Goal: Task Accomplishment & Management: Manage account settings

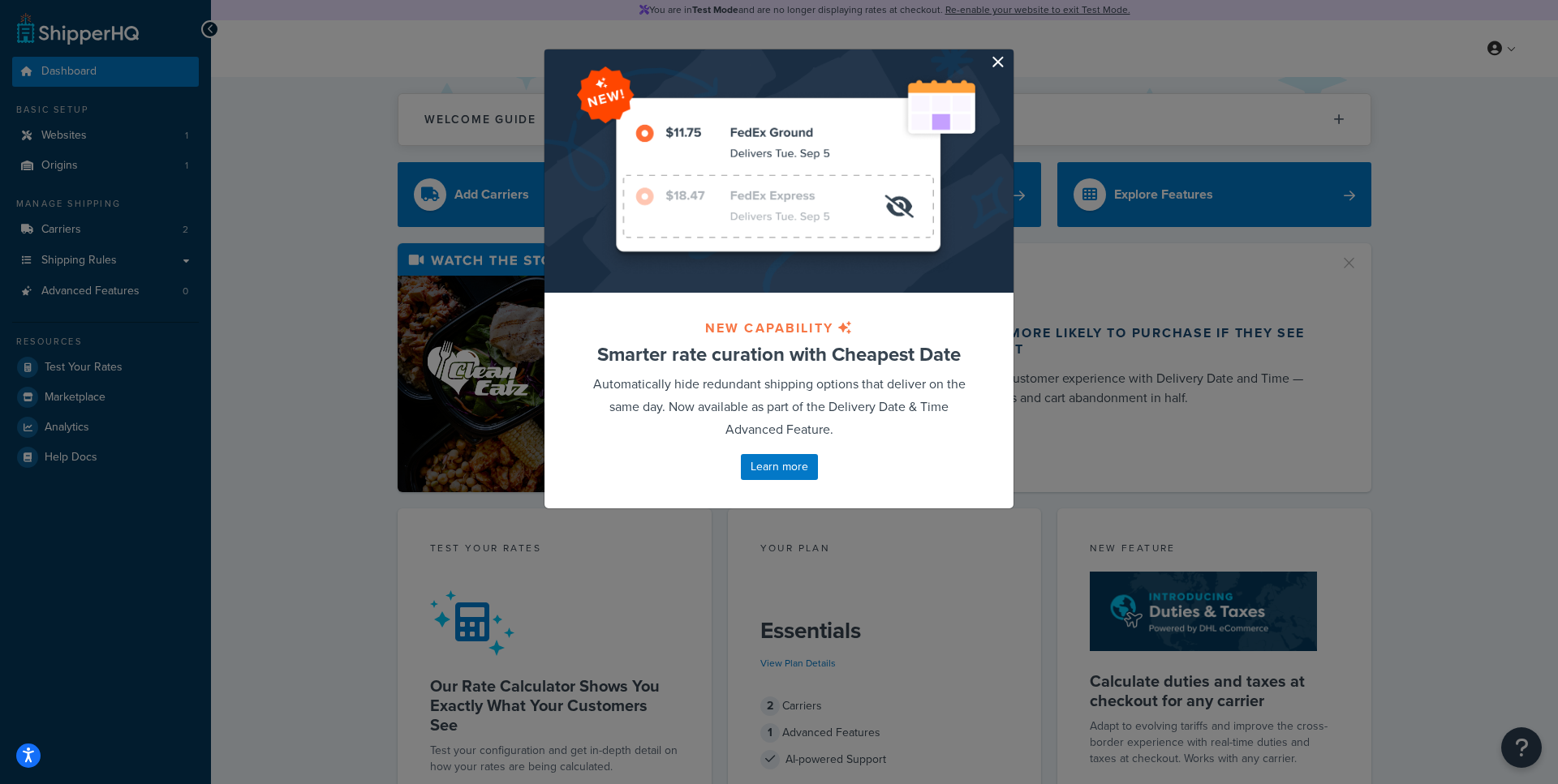
click at [1009, 54] on button "button" at bounding box center [1011, 51] width 4 height 4
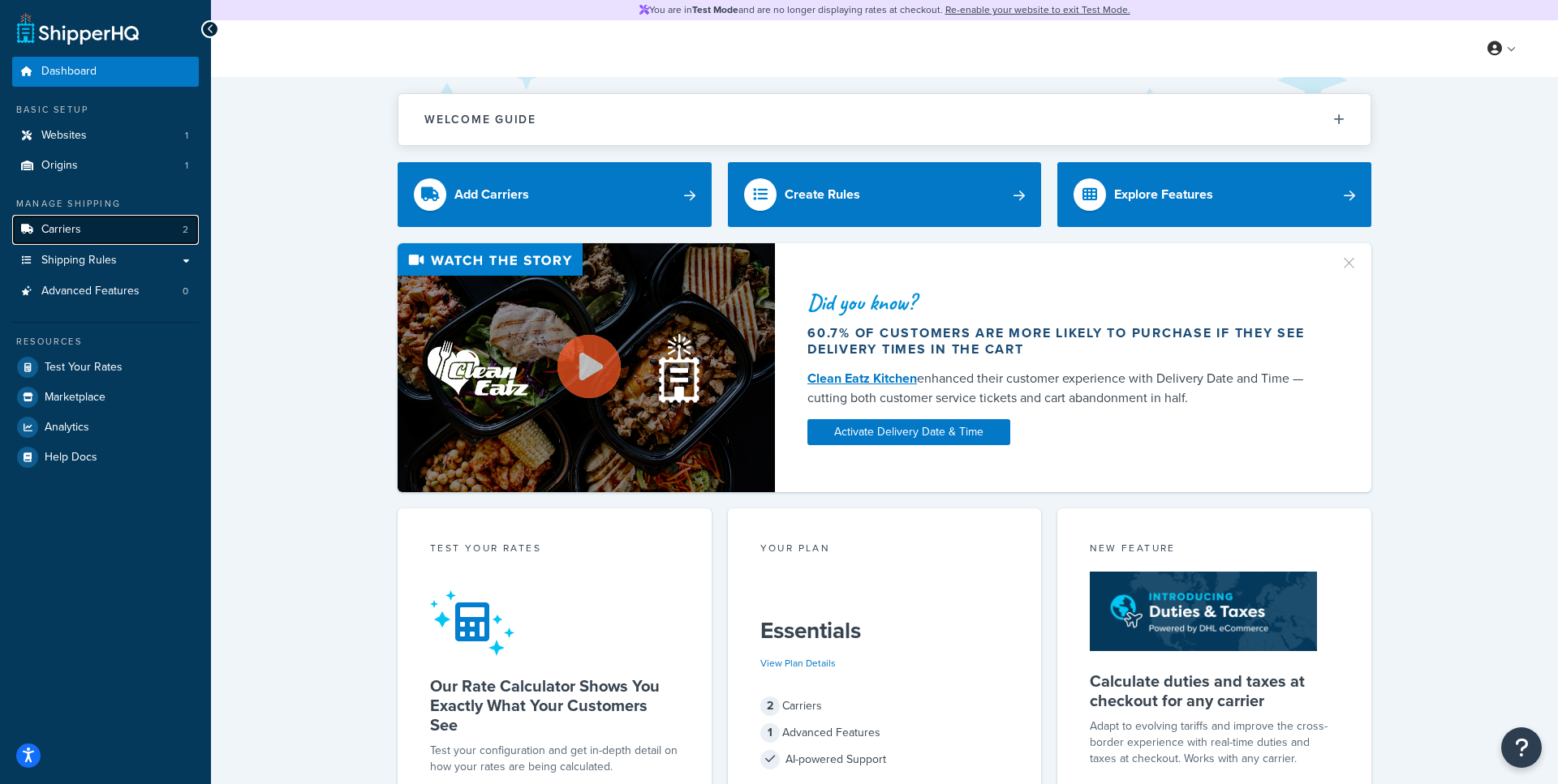
click at [120, 231] on link "Carriers 2" at bounding box center [106, 230] width 187 height 30
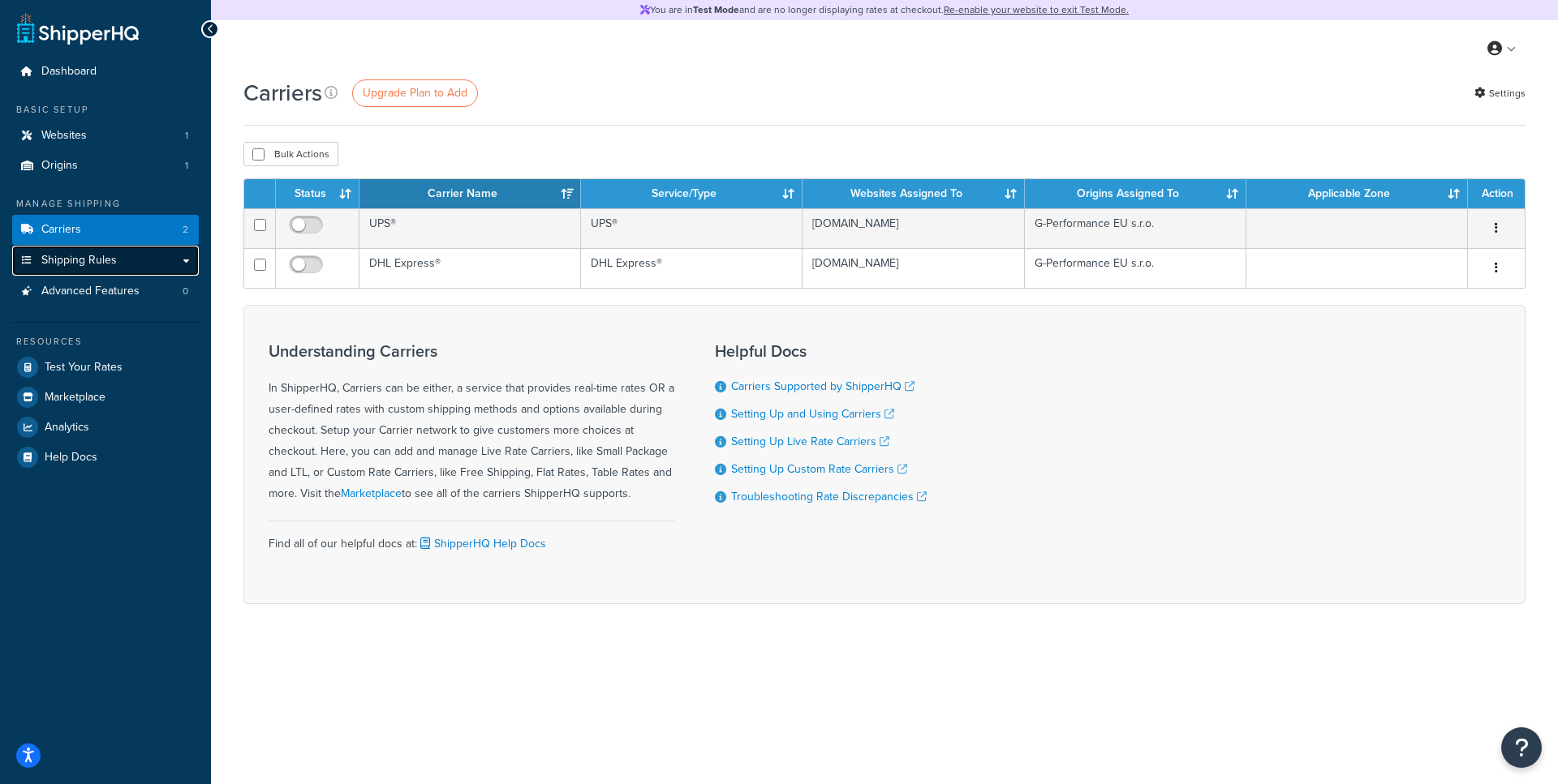
click at [109, 257] on span "Shipping Rules" at bounding box center [79, 260] width 75 height 13
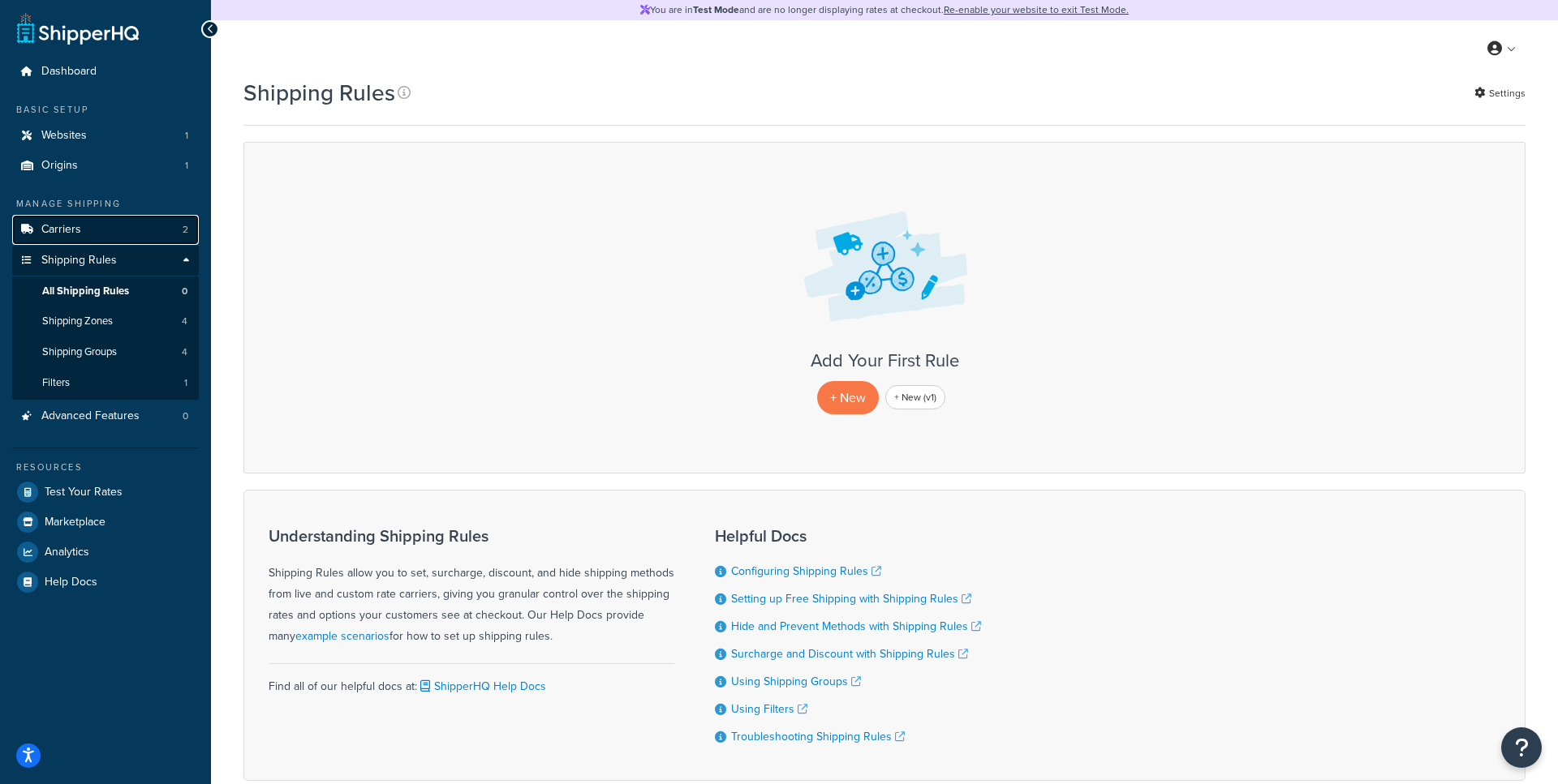
click at [110, 231] on link "Carriers 2" at bounding box center [106, 230] width 187 height 30
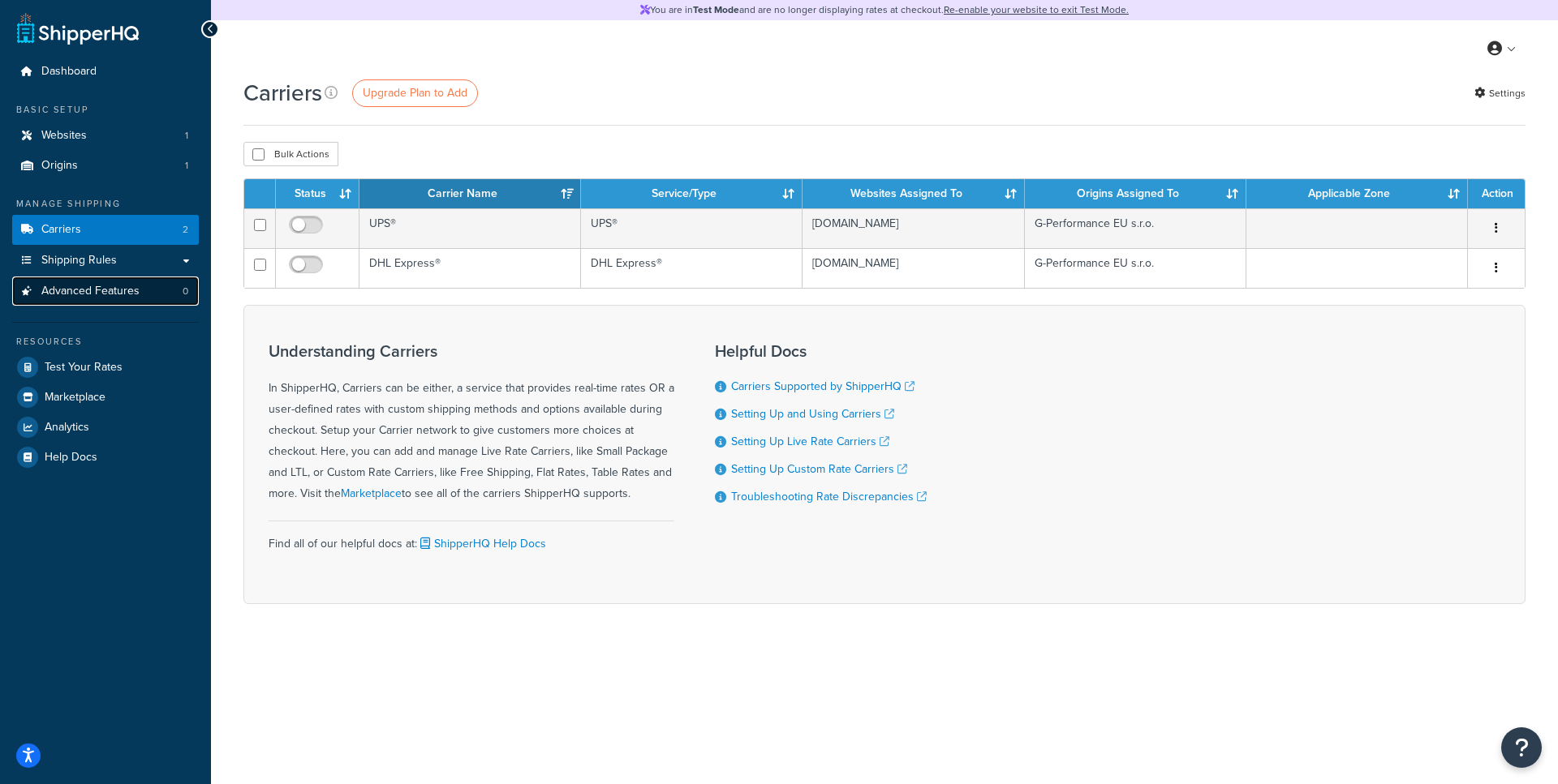
click at [106, 299] on span "Advanced Features" at bounding box center [90, 291] width 98 height 13
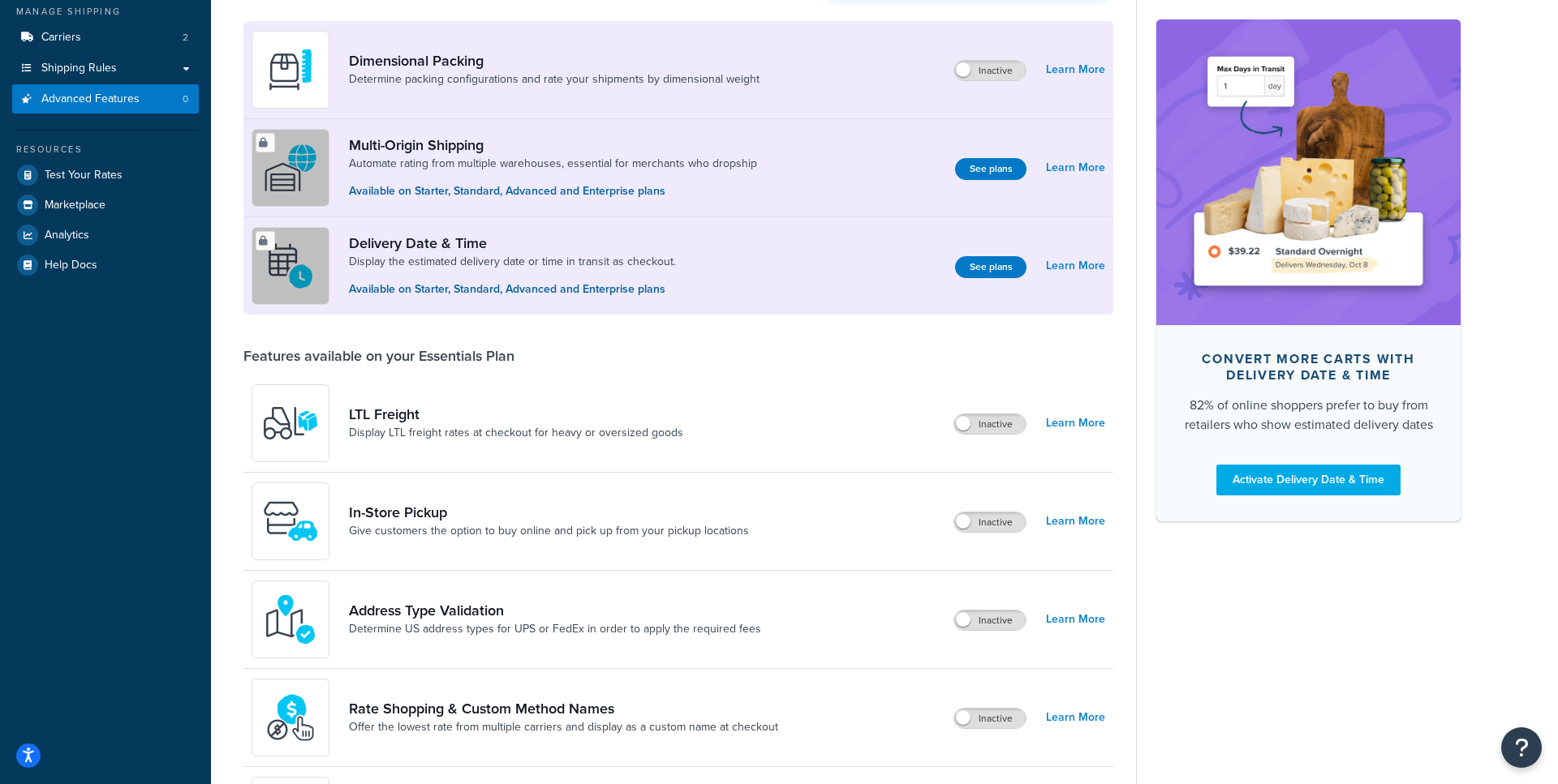
scroll to position [189, 0]
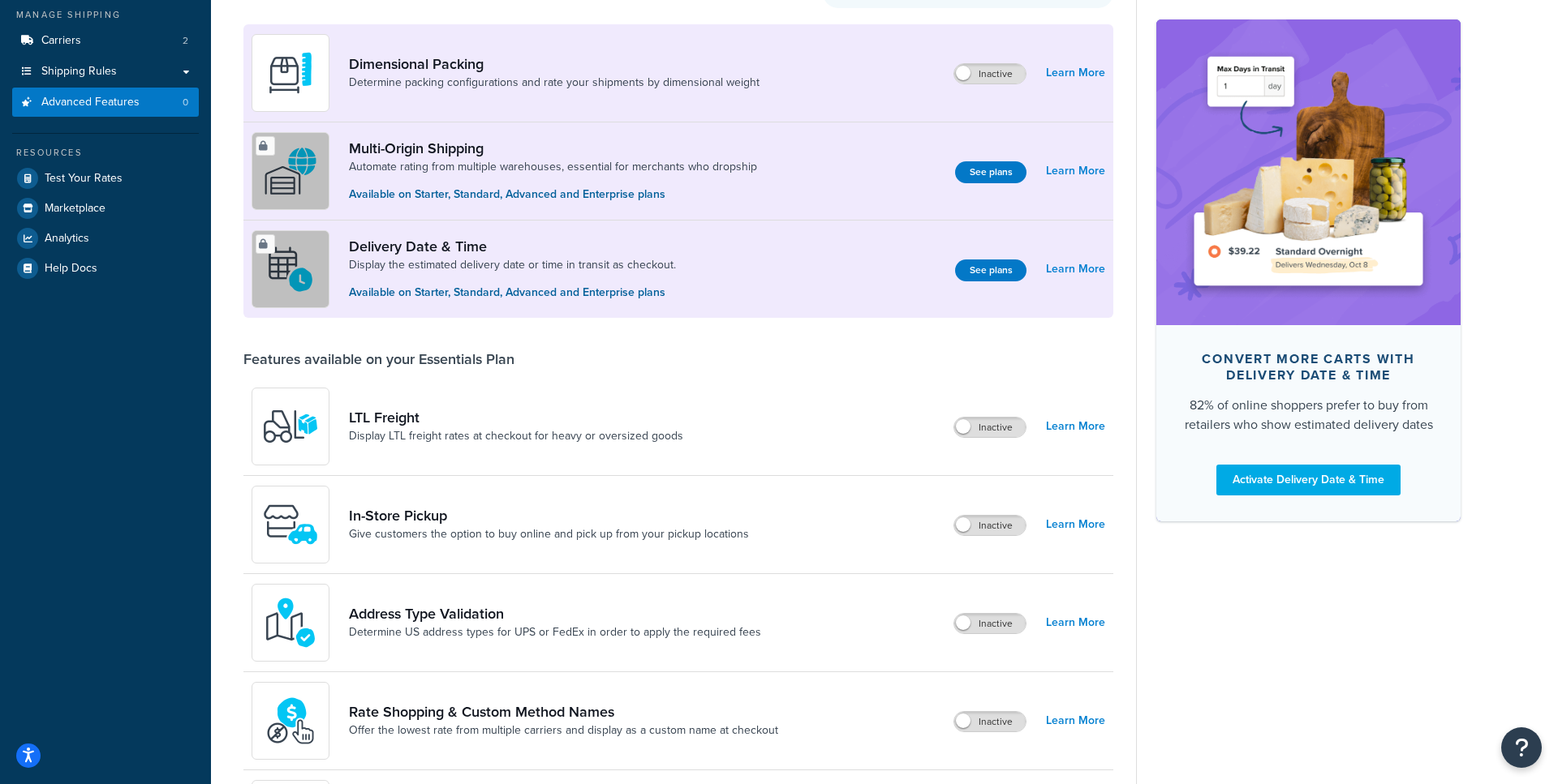
click at [109, 23] on div "Manage Shipping Carriers 2 Shipping Rules Shipping Rules All Shipping Rules 0 S…" at bounding box center [106, 62] width 187 height 109
click at [108, 48] on link "Carriers 2" at bounding box center [106, 40] width 187 height 30
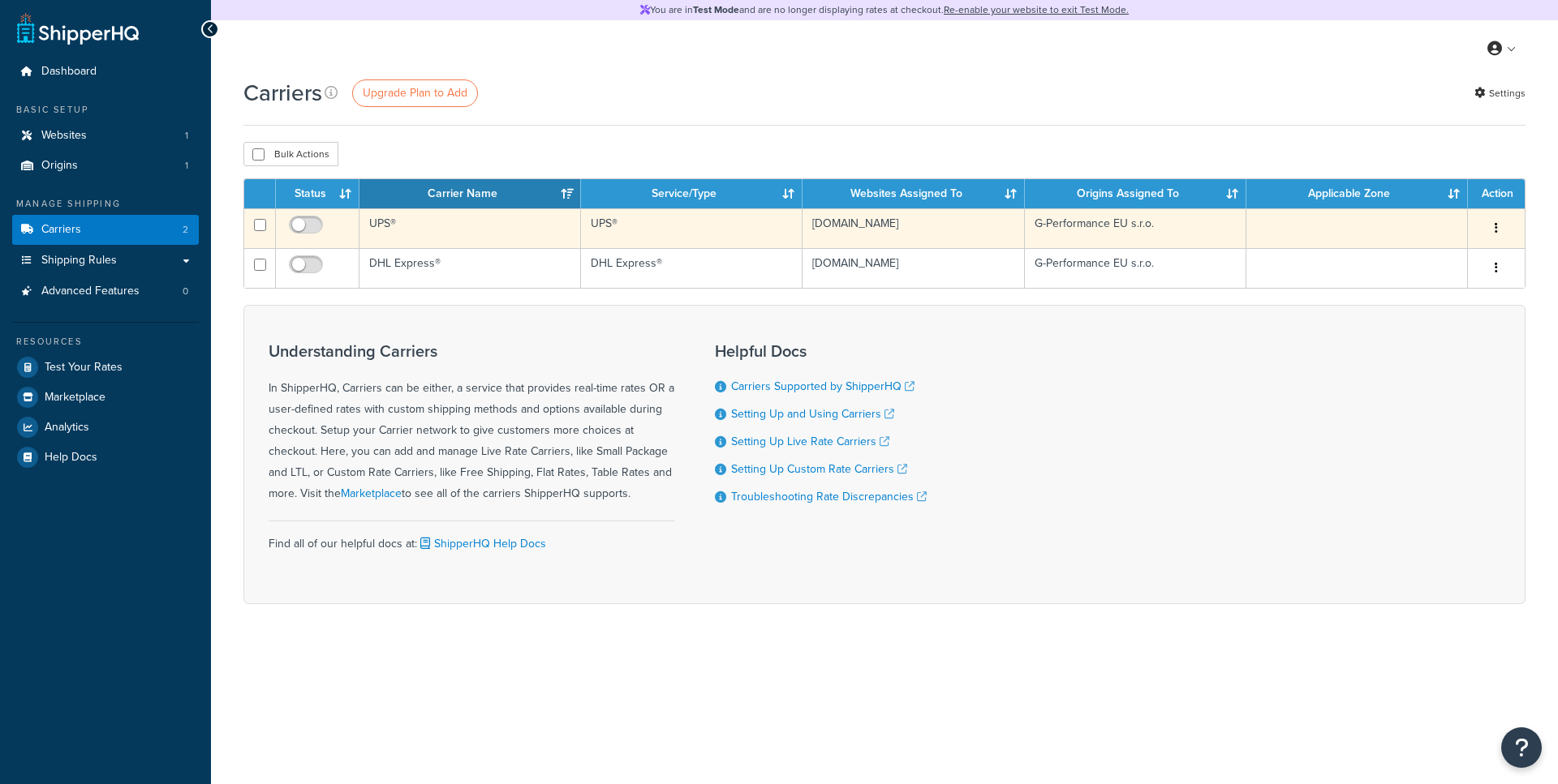
click at [504, 226] on td "UPS®" at bounding box center [469, 228] width 222 height 39
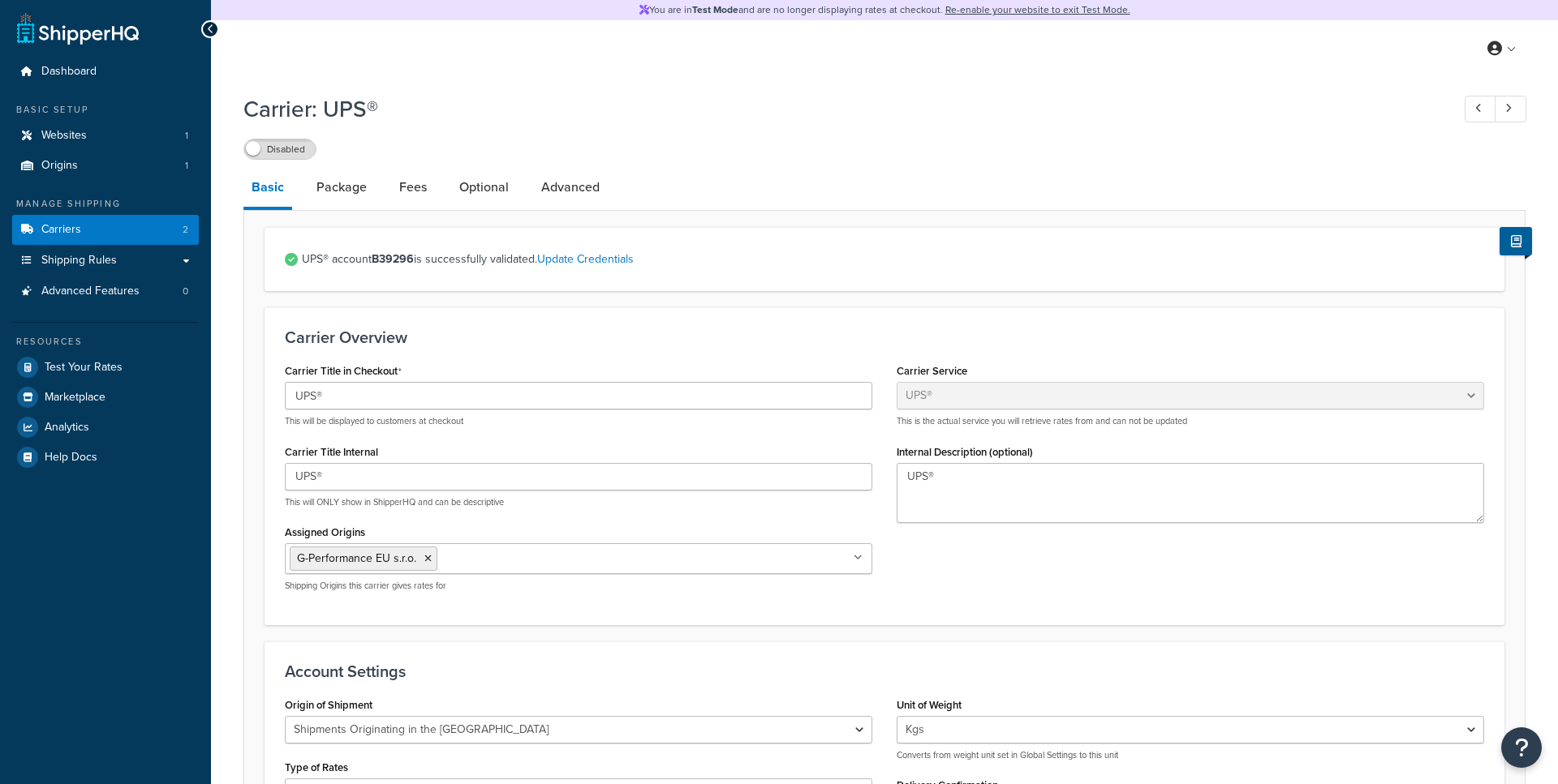
select select "ups"
select select "eur"
select select "kg"
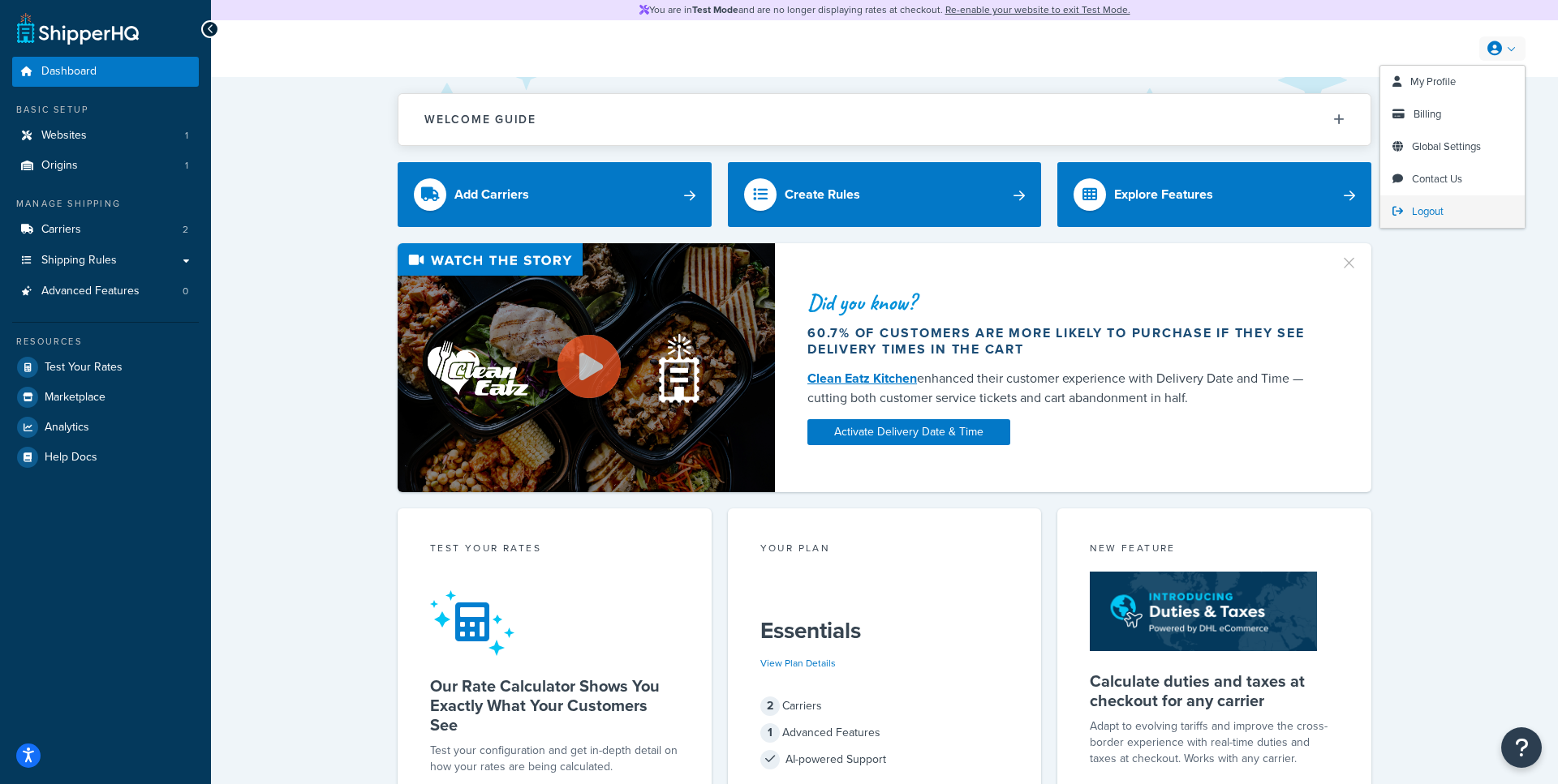
click at [1402, 203] on link "Logout" at bounding box center [1452, 212] width 144 height 32
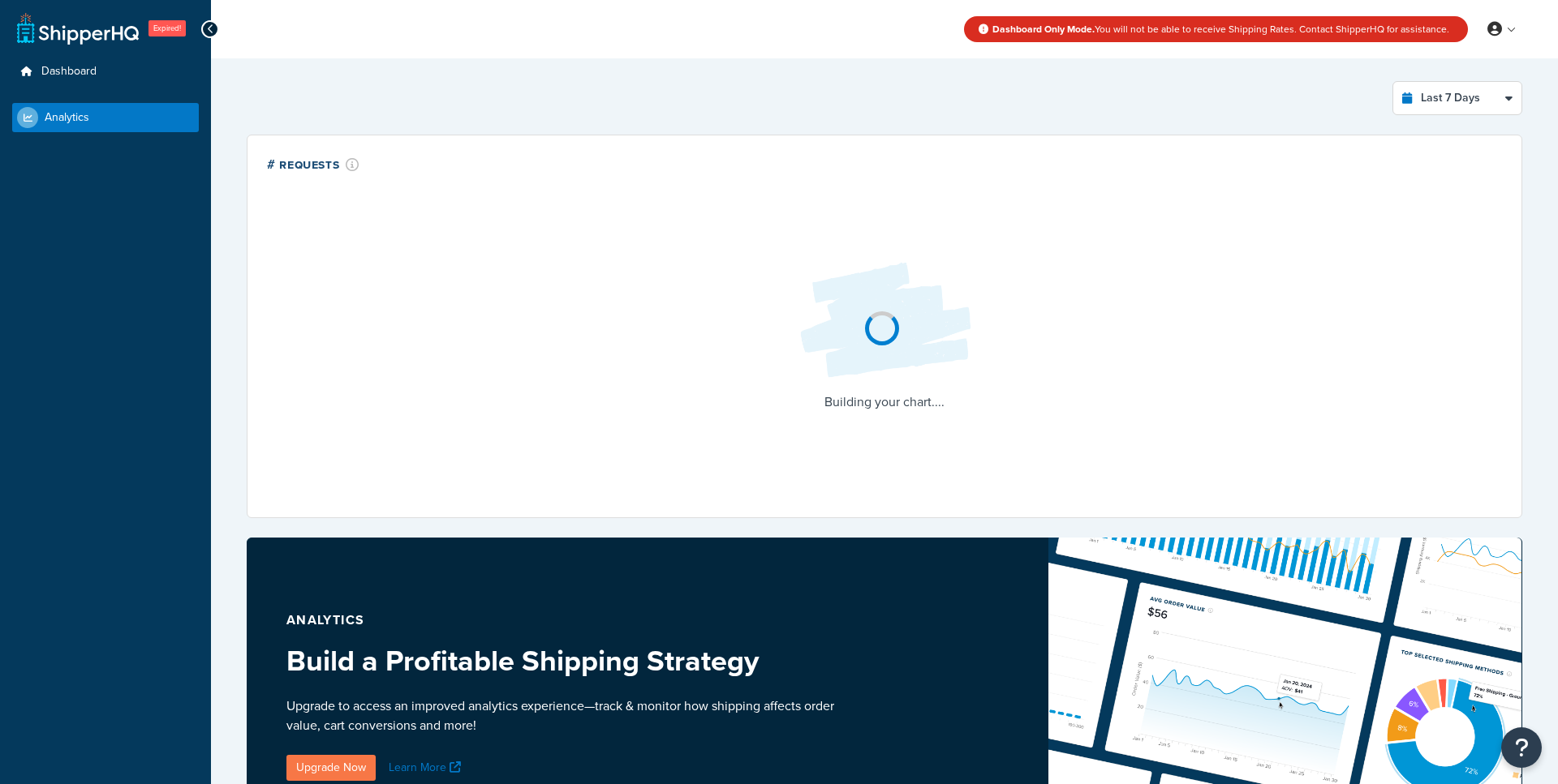
select select "last_7_days"
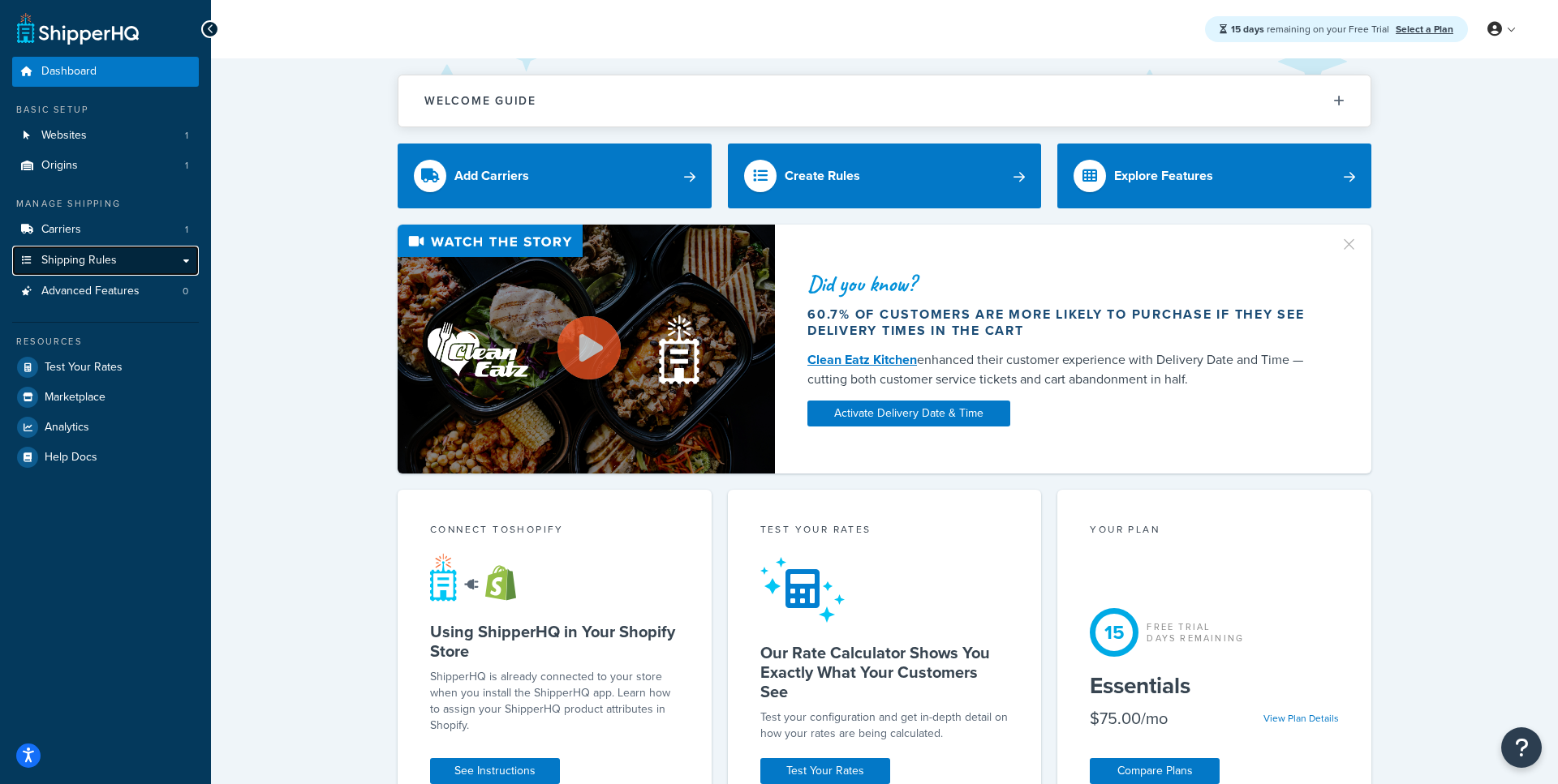
click at [132, 259] on link "Shipping Rules" at bounding box center [106, 260] width 187 height 30
